Goal: Navigation & Orientation: Find specific page/section

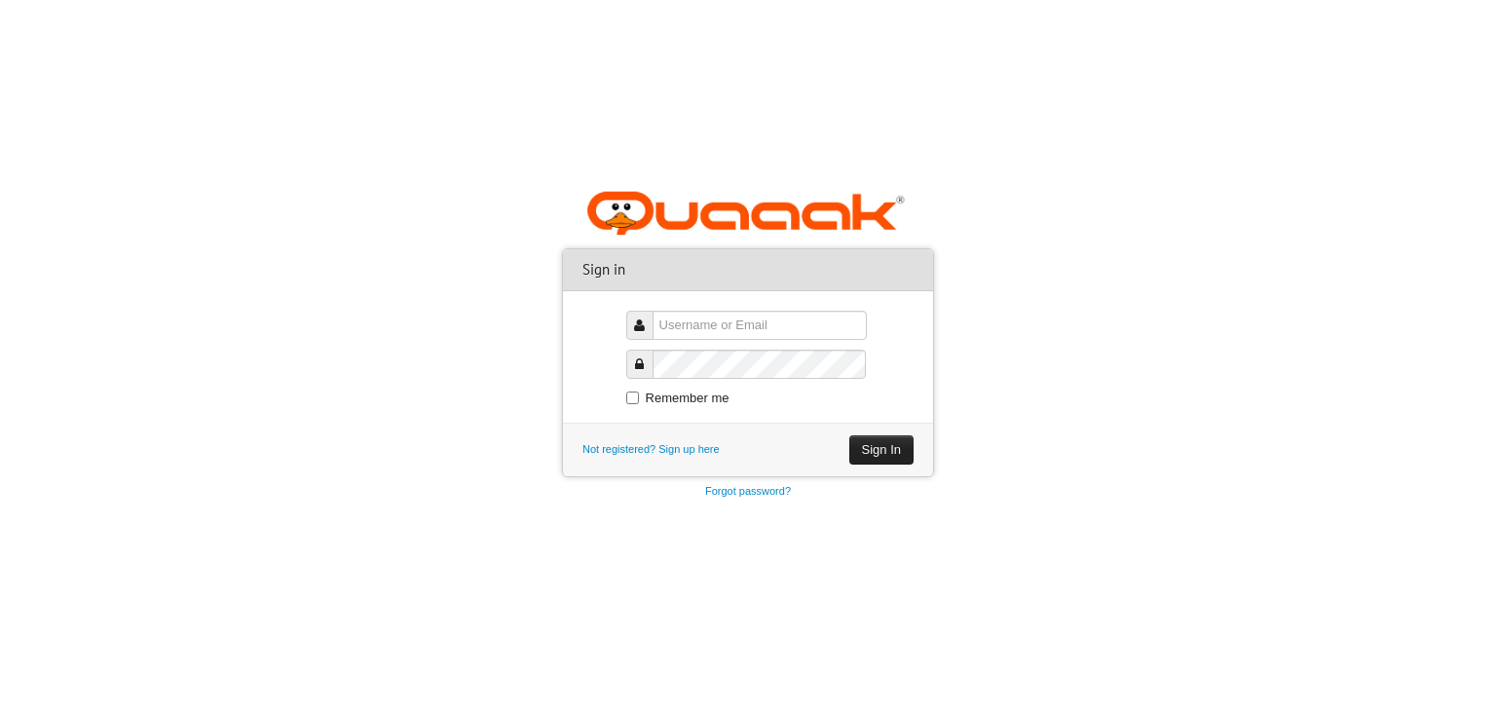
type input "pavithran03"
click at [907, 451] on button "Sign In" at bounding box center [881, 449] width 64 height 29
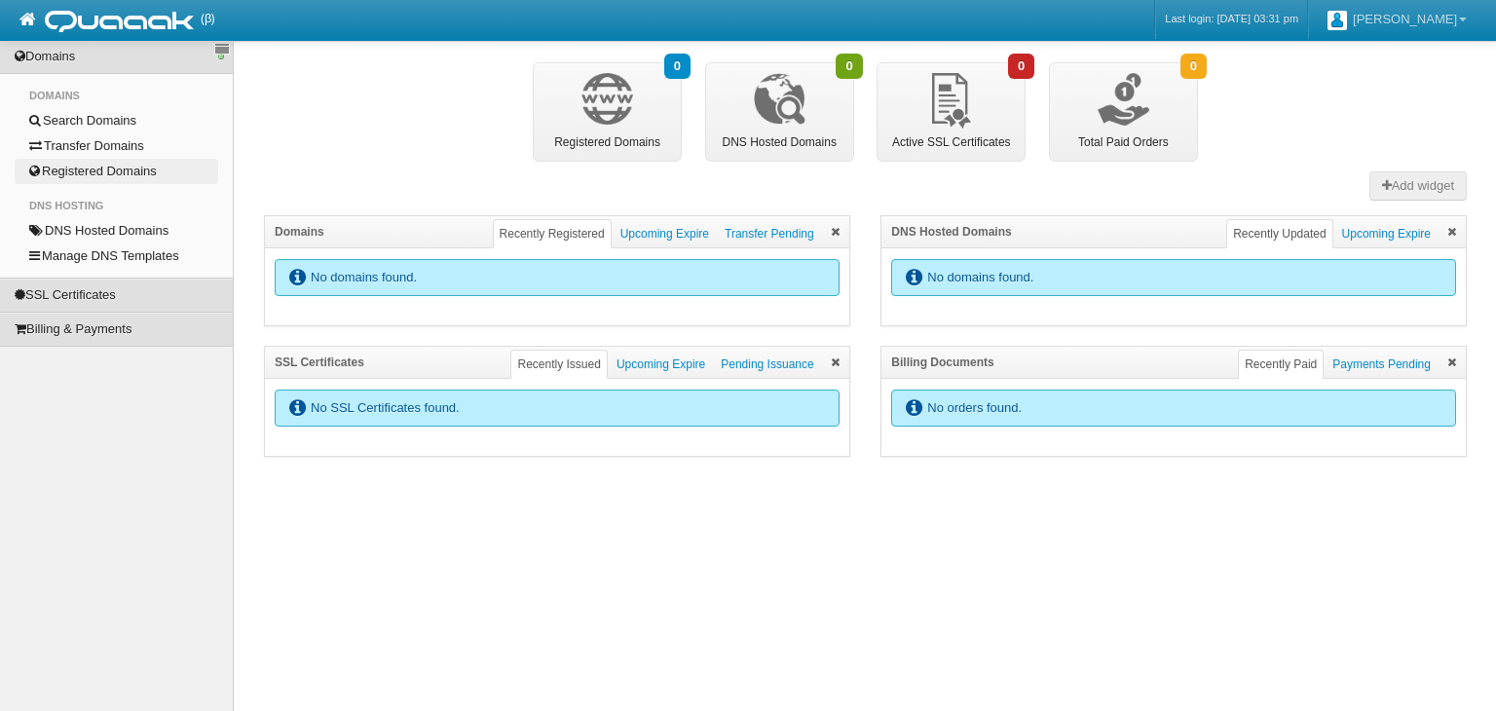
click at [129, 169] on link "Registered Domains" at bounding box center [117, 171] width 204 height 25
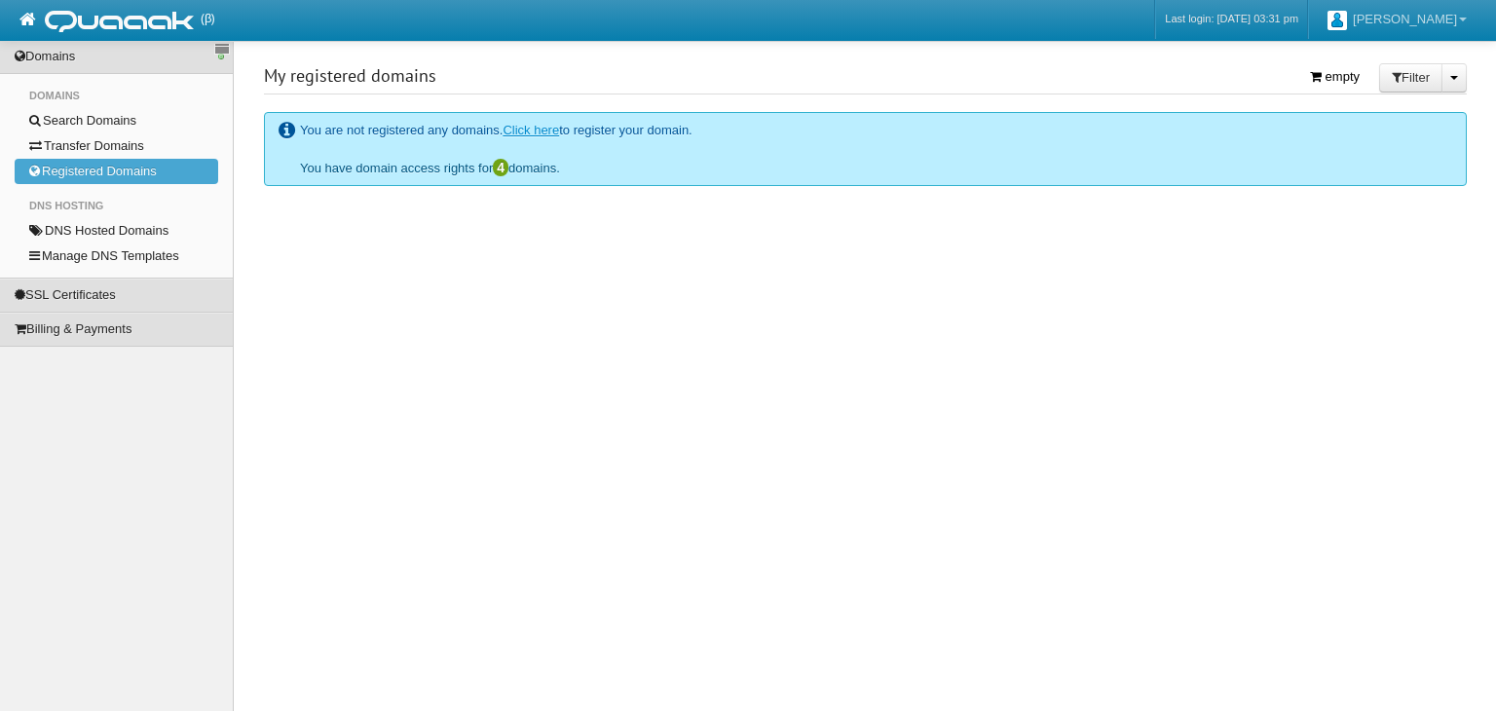
click at [419, 168] on link "You have domain access rights for 4 domains." at bounding box center [430, 168] width 260 height 15
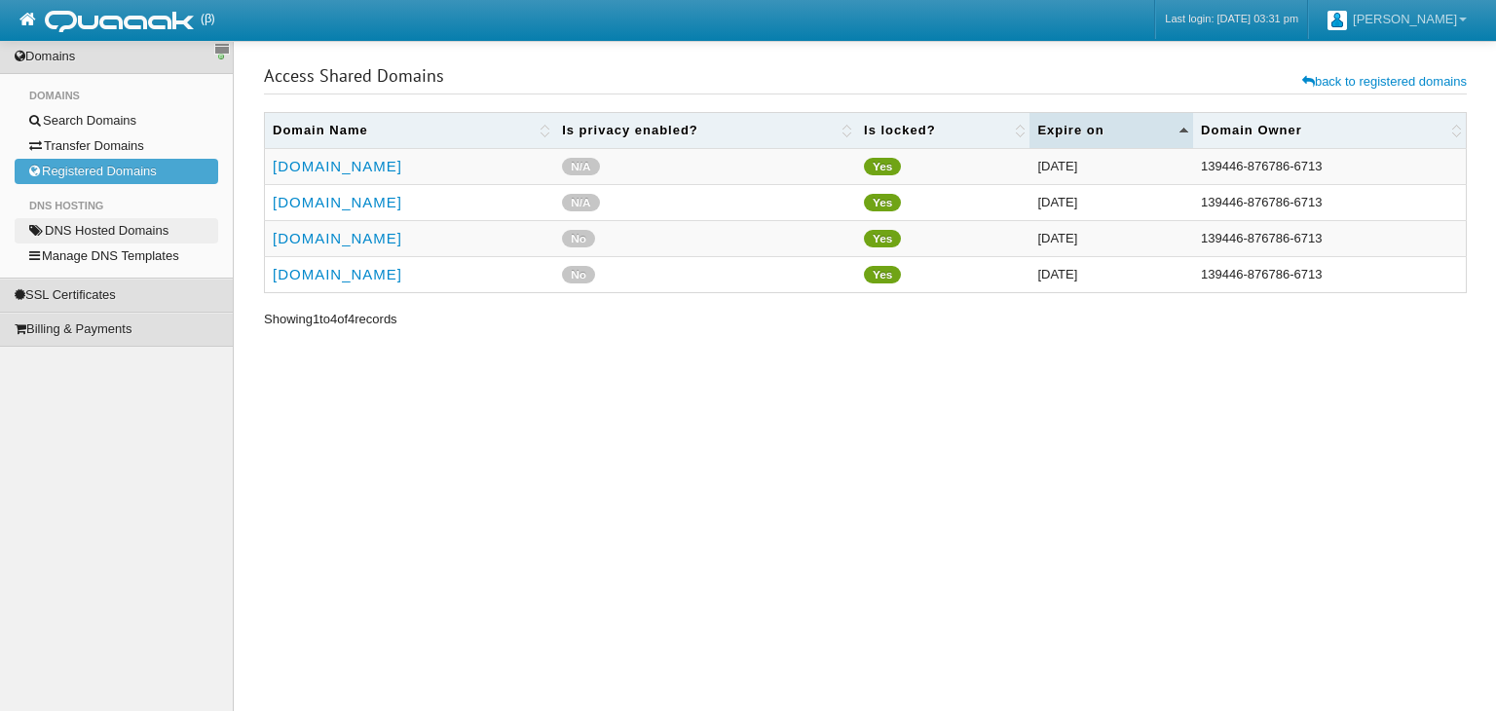
click at [148, 222] on link "DNS Hosted Domains" at bounding box center [117, 230] width 204 height 25
